Goal: Information Seeking & Learning: Learn about a topic

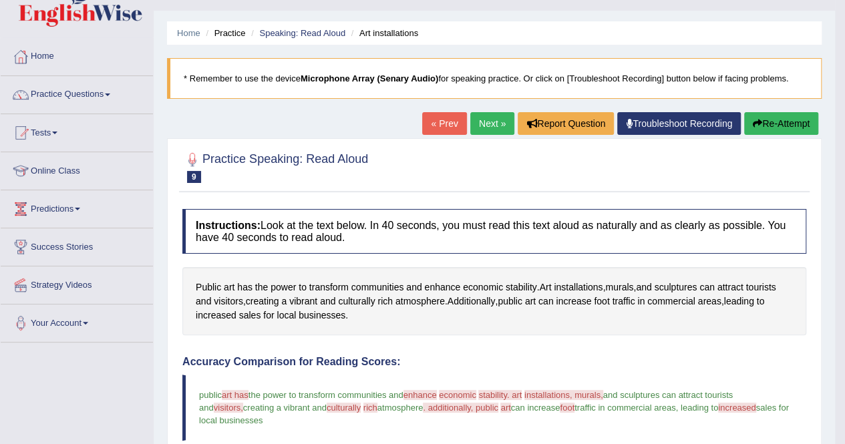
scroll to position [27, 0]
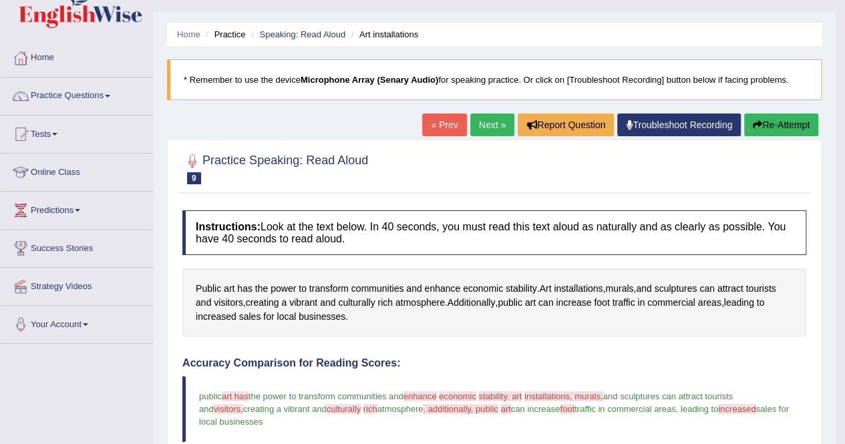
click at [488, 126] on link "Next »" at bounding box center [493, 125] width 44 height 23
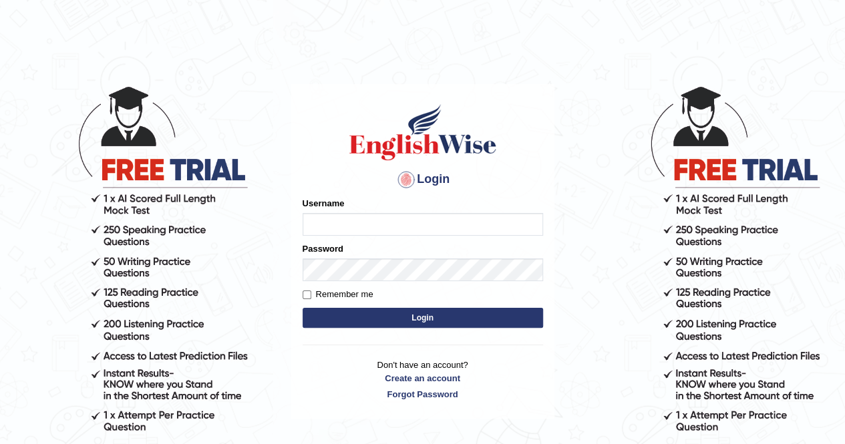
type input "Nomz1986"
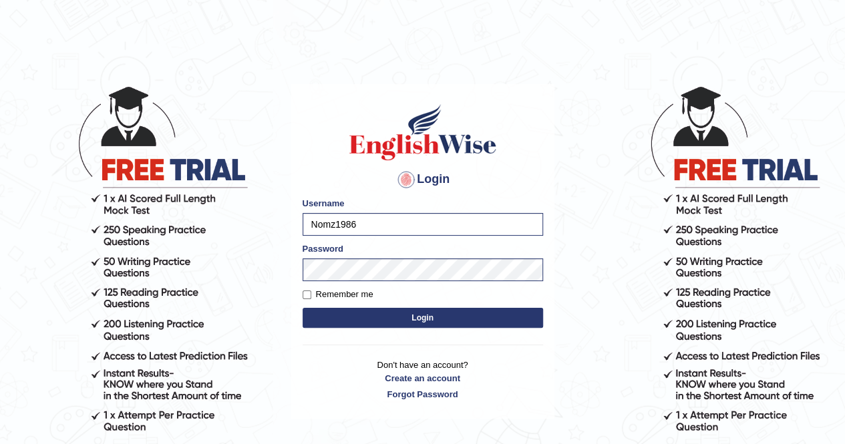
click at [434, 319] on button "Login" at bounding box center [423, 318] width 241 height 20
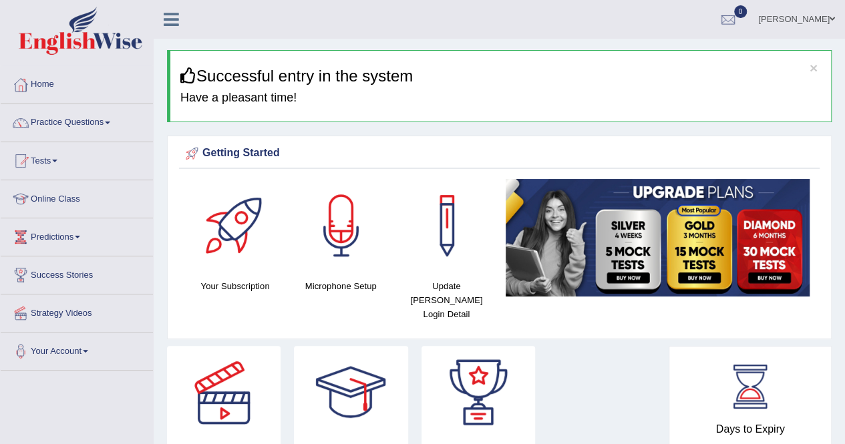
click at [110, 122] on span at bounding box center [107, 123] width 5 height 3
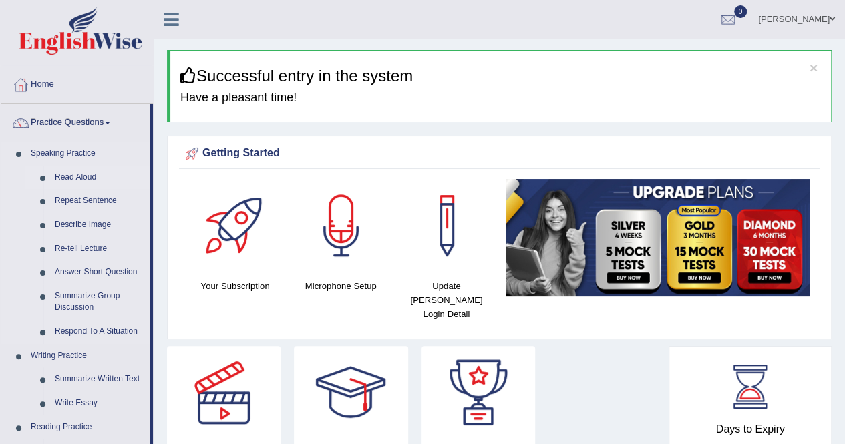
click at [86, 173] on link "Read Aloud" at bounding box center [99, 178] width 101 height 24
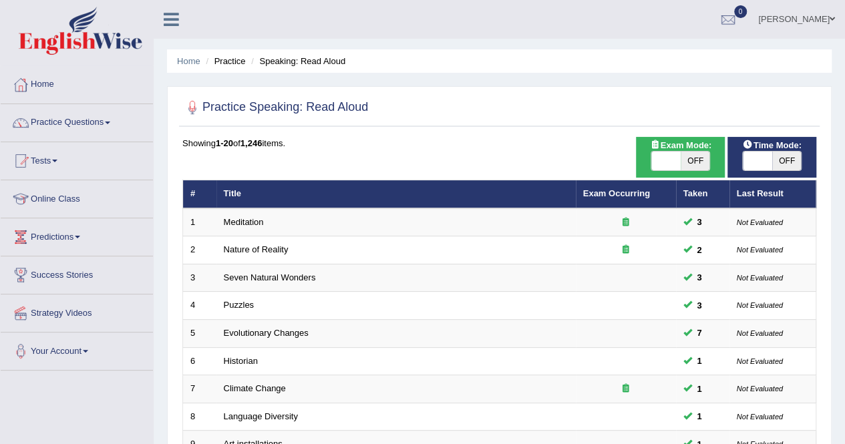
click at [111, 125] on link "Practice Questions" at bounding box center [77, 120] width 152 height 33
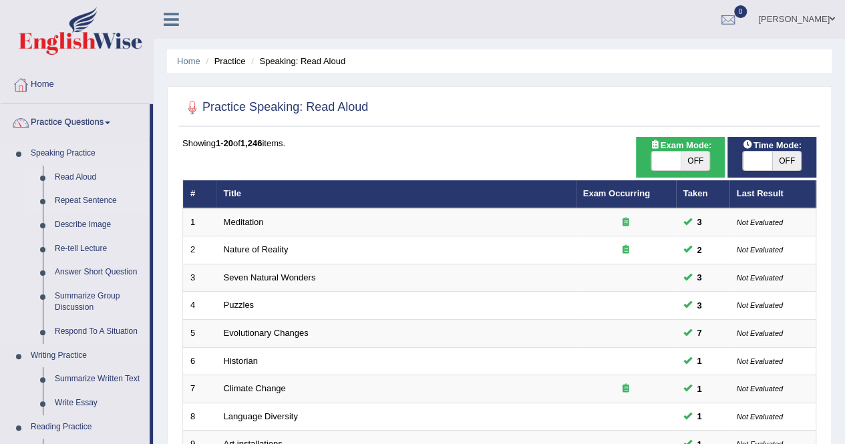
click at [98, 201] on link "Repeat Sentence" at bounding box center [99, 201] width 101 height 24
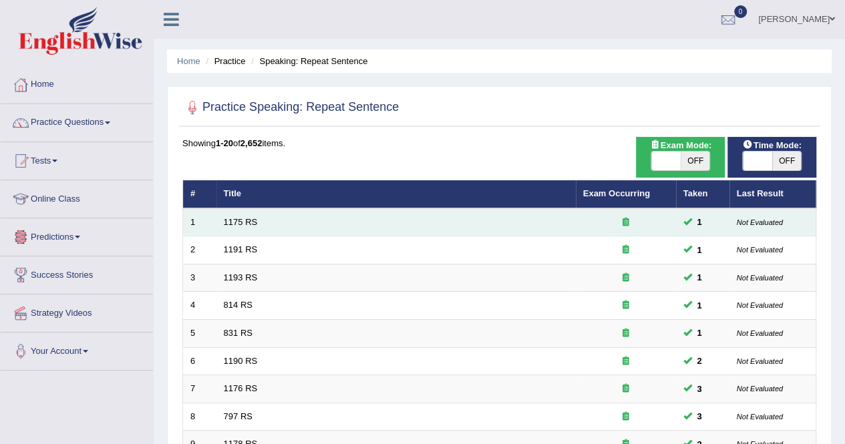
click at [301, 228] on td "1175 RS" at bounding box center [397, 223] width 360 height 28
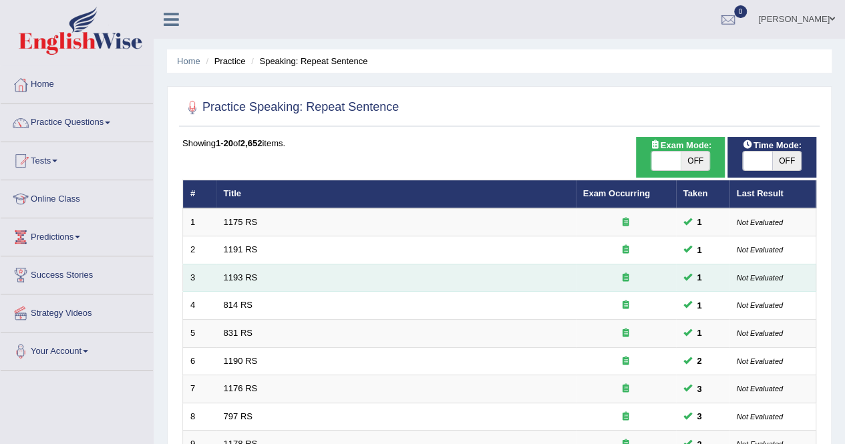
click at [261, 271] on td "1193 RS" at bounding box center [397, 278] width 360 height 28
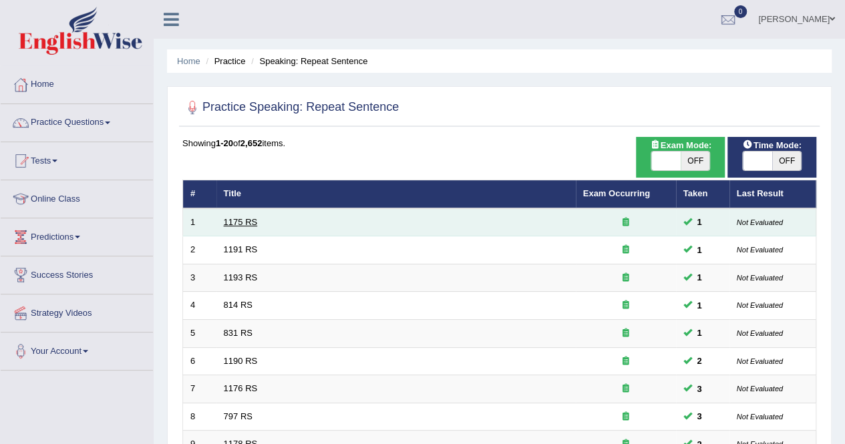
click at [235, 220] on link "1175 RS" at bounding box center [241, 222] width 34 height 10
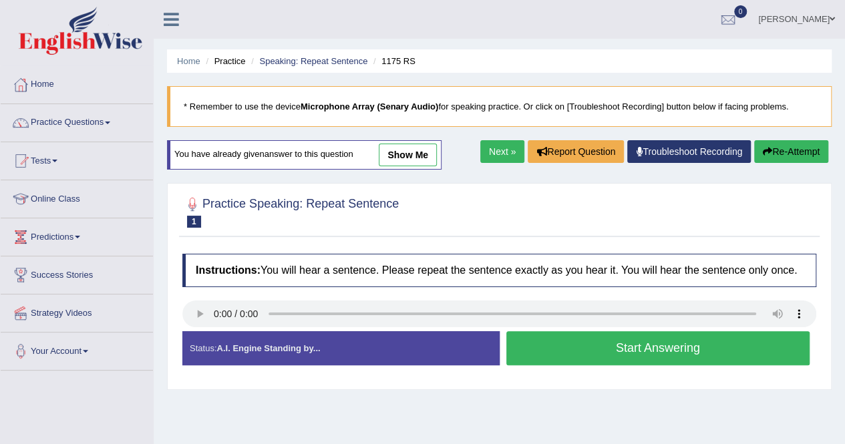
click at [571, 335] on button "Start Answering" at bounding box center [659, 348] width 304 height 34
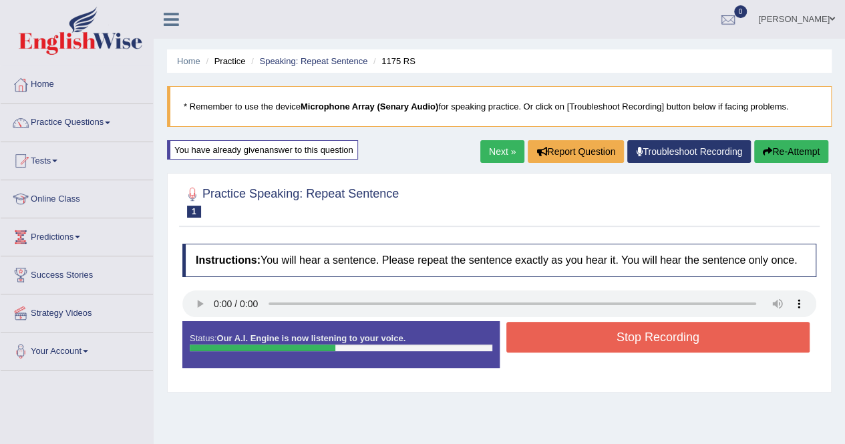
click at [571, 335] on button "Stop Recording" at bounding box center [659, 337] width 304 height 31
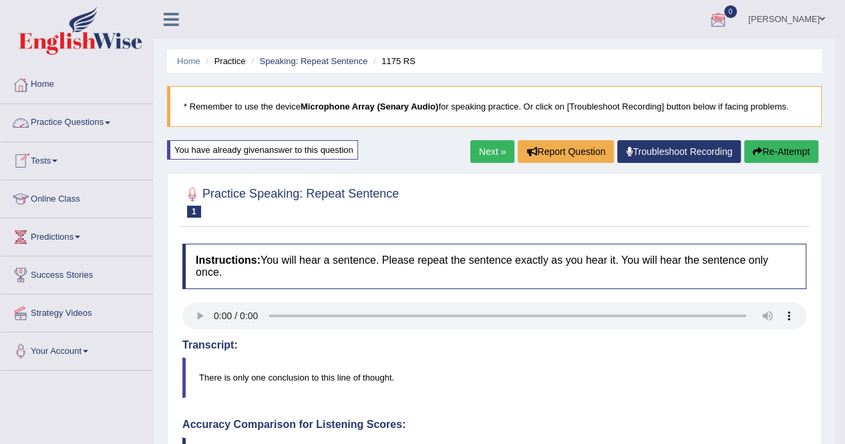
click at [110, 122] on span at bounding box center [107, 123] width 5 height 3
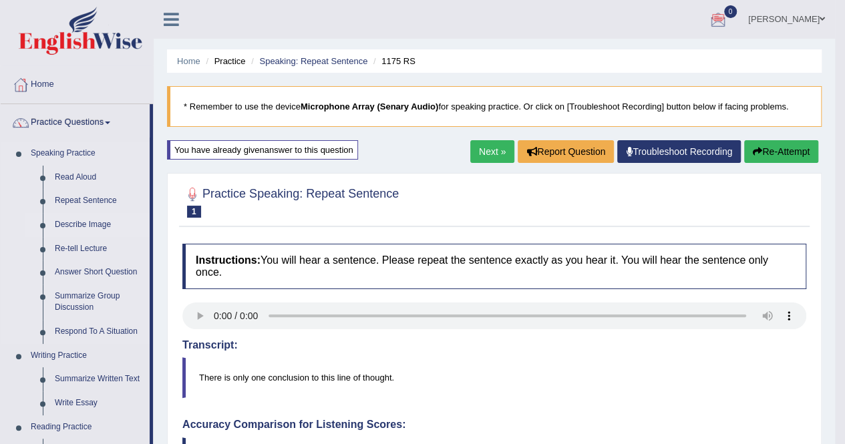
click at [93, 224] on link "Describe Image" at bounding box center [99, 225] width 101 height 24
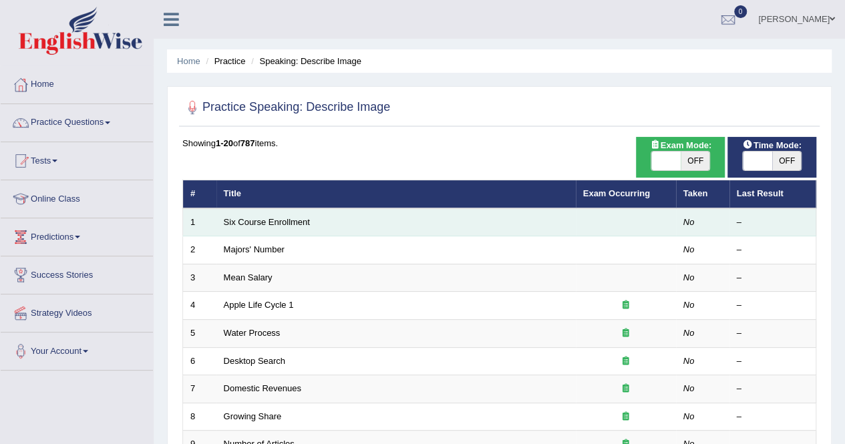
click at [281, 227] on td "Six Course Enrollment" at bounding box center [397, 223] width 360 height 28
click at [238, 225] on link "Six Course Enrollment" at bounding box center [267, 222] width 86 height 10
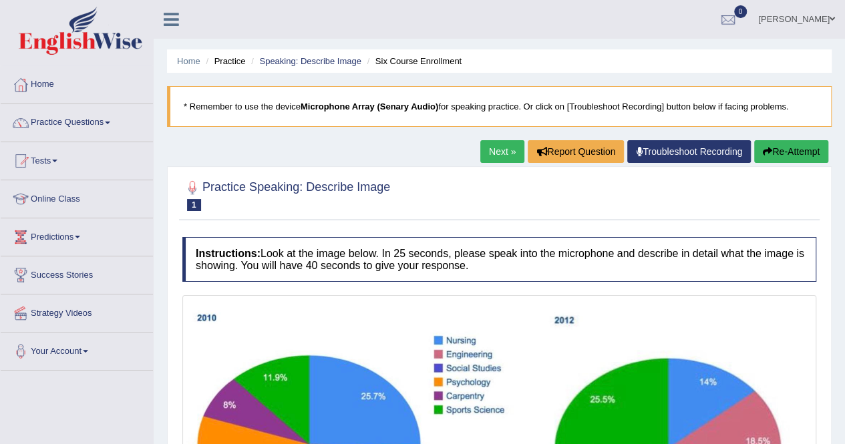
click at [57, 313] on link "Strategy Videos" at bounding box center [77, 311] width 152 height 33
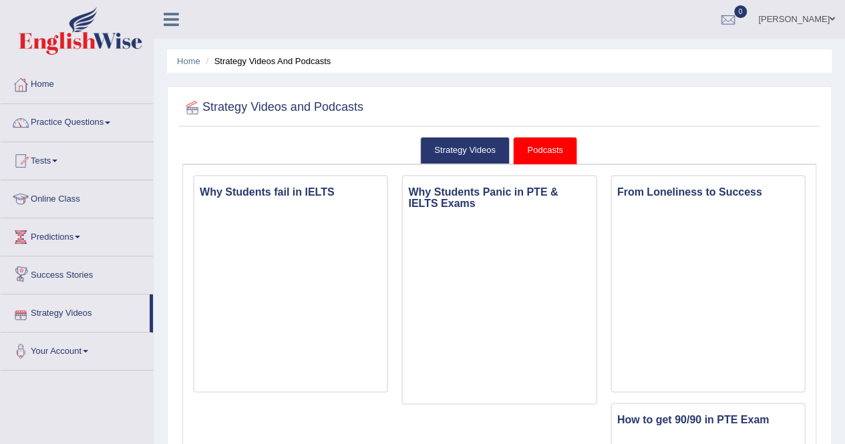
click at [71, 279] on link "Success Stories" at bounding box center [77, 273] width 152 height 33
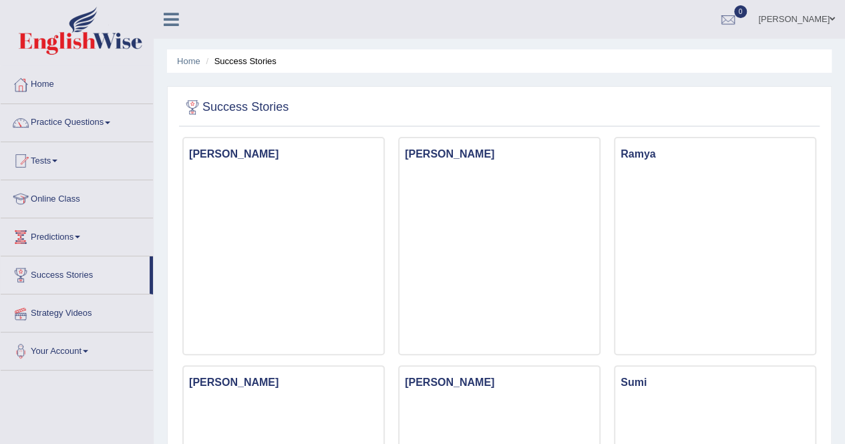
click at [63, 317] on link "Strategy Videos" at bounding box center [77, 311] width 152 height 33
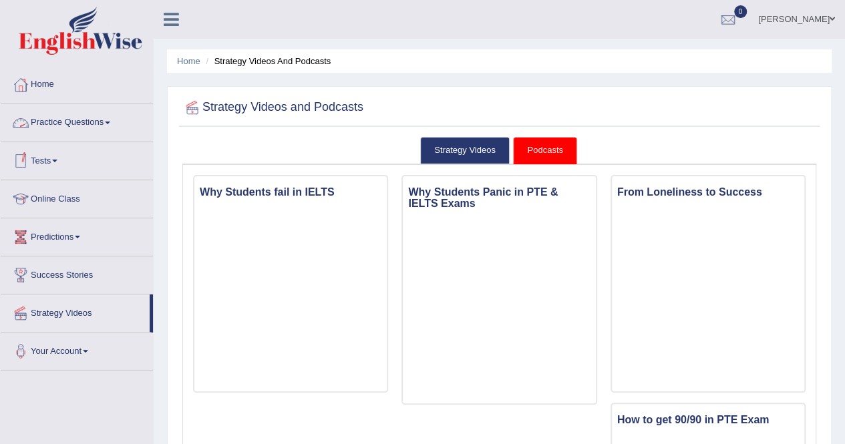
click at [89, 127] on link "Practice Questions" at bounding box center [77, 120] width 152 height 33
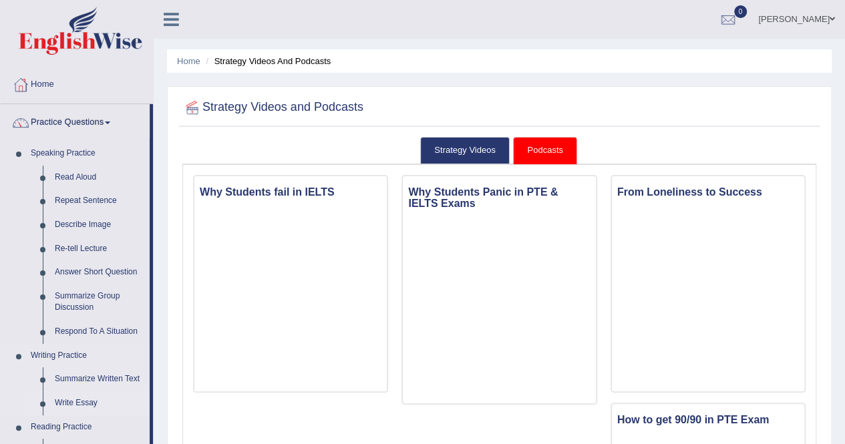
click at [70, 400] on link "Write Essay" at bounding box center [99, 404] width 101 height 24
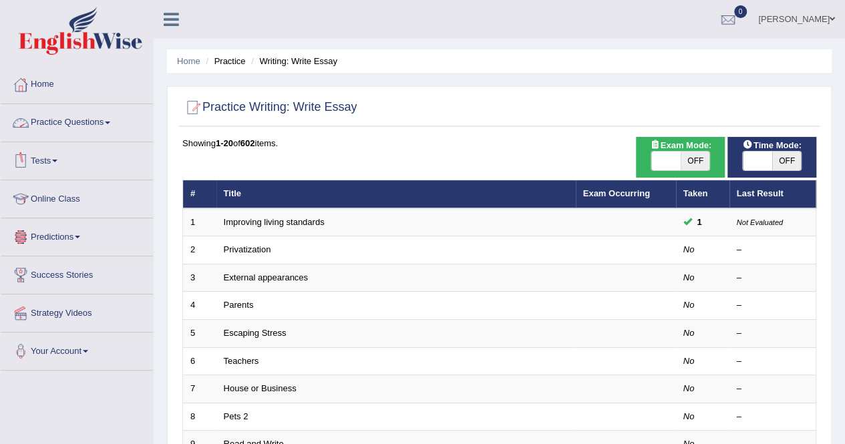
click at [110, 122] on span at bounding box center [107, 123] width 5 height 3
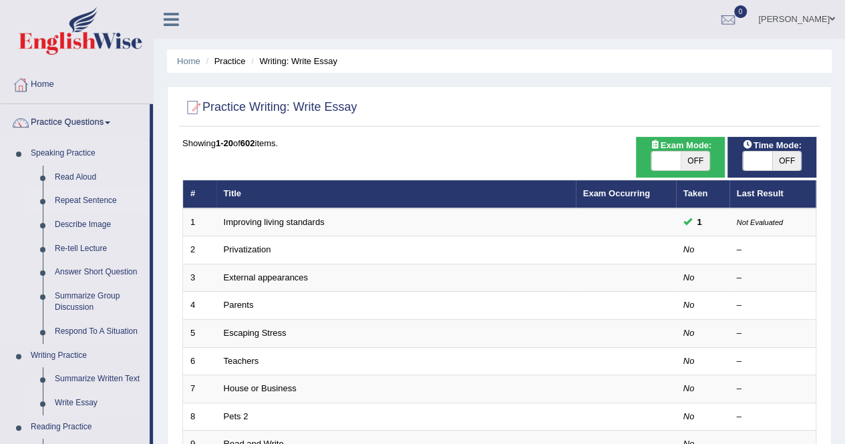
click at [86, 204] on link "Repeat Sentence" at bounding box center [99, 201] width 101 height 24
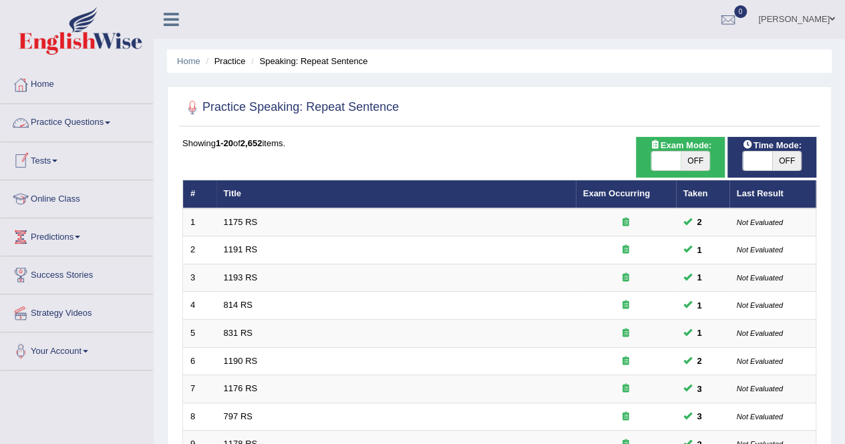
click at [112, 124] on link "Practice Questions" at bounding box center [77, 120] width 152 height 33
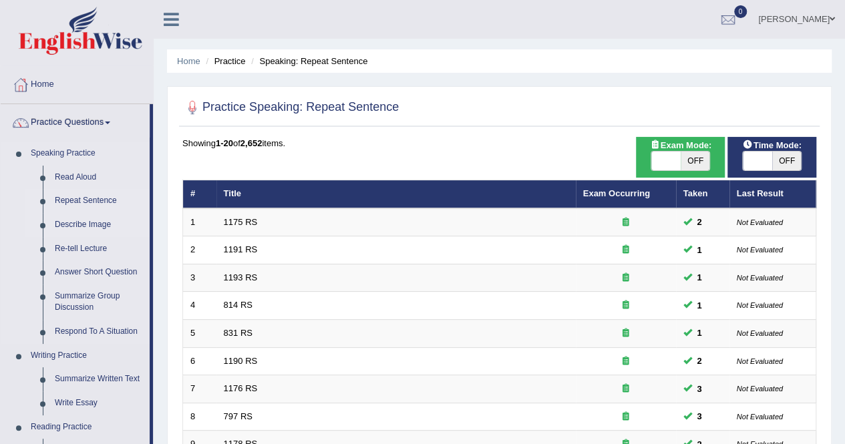
click at [95, 221] on link "Describe Image" at bounding box center [99, 225] width 101 height 24
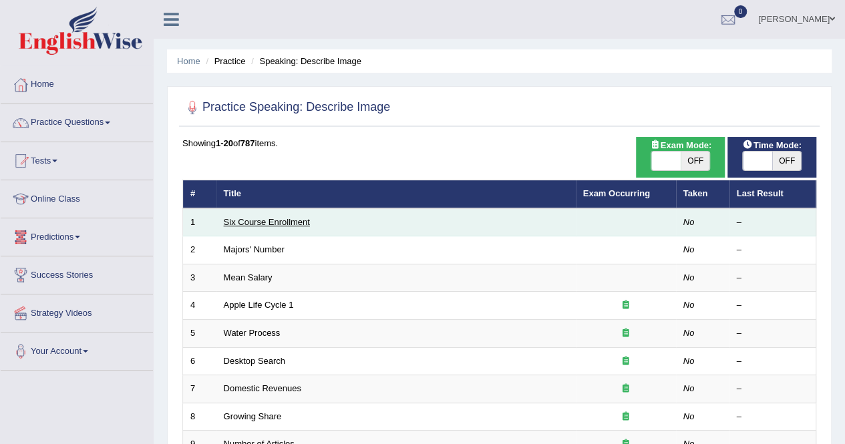
click at [263, 217] on link "Six Course Enrollment" at bounding box center [267, 222] width 86 height 10
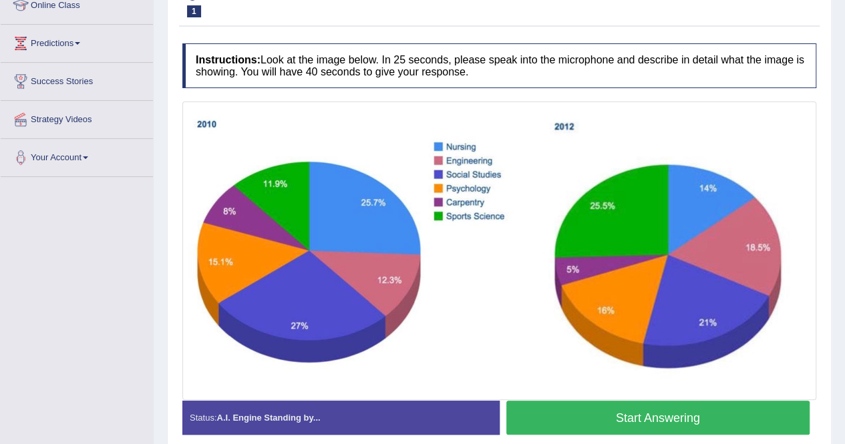
scroll to position [223, 0]
